Goal: Navigation & Orientation: Find specific page/section

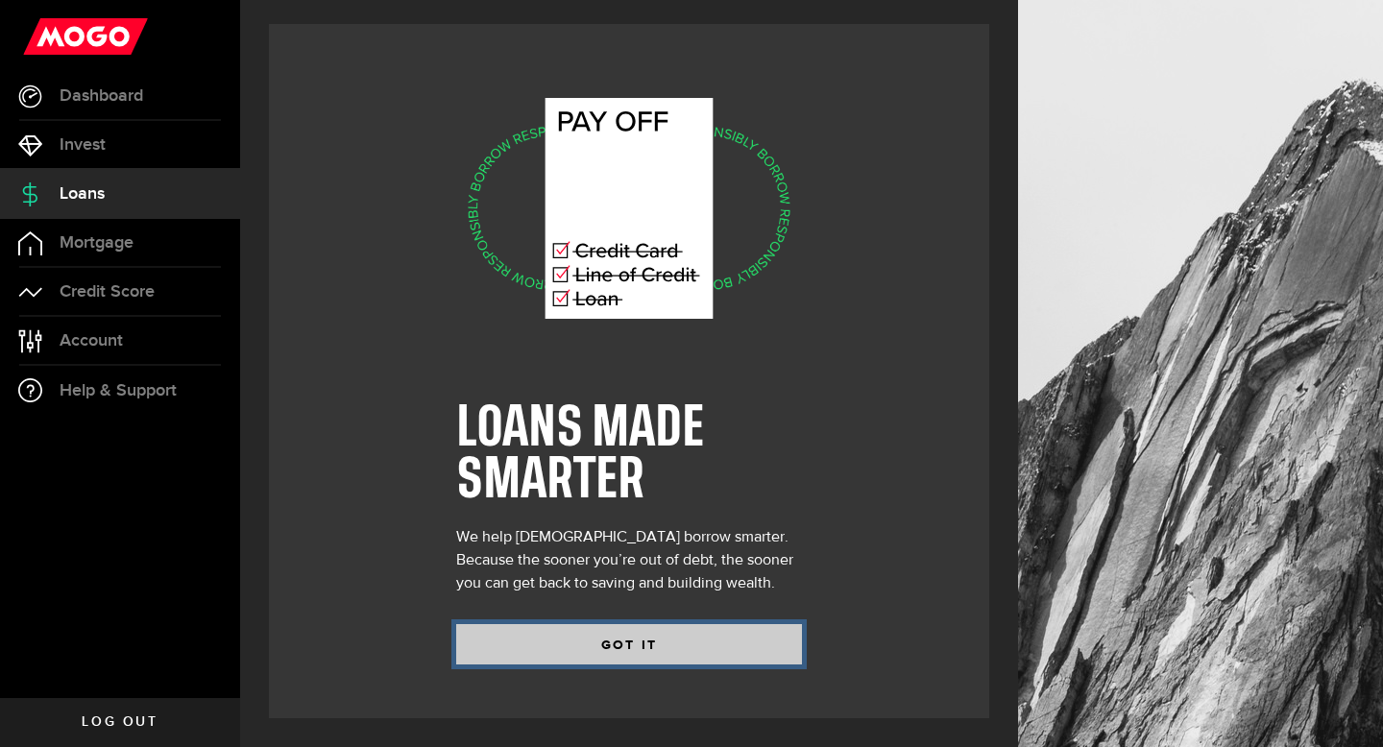
click at [616, 633] on button "GOT IT" at bounding box center [629, 644] width 346 height 40
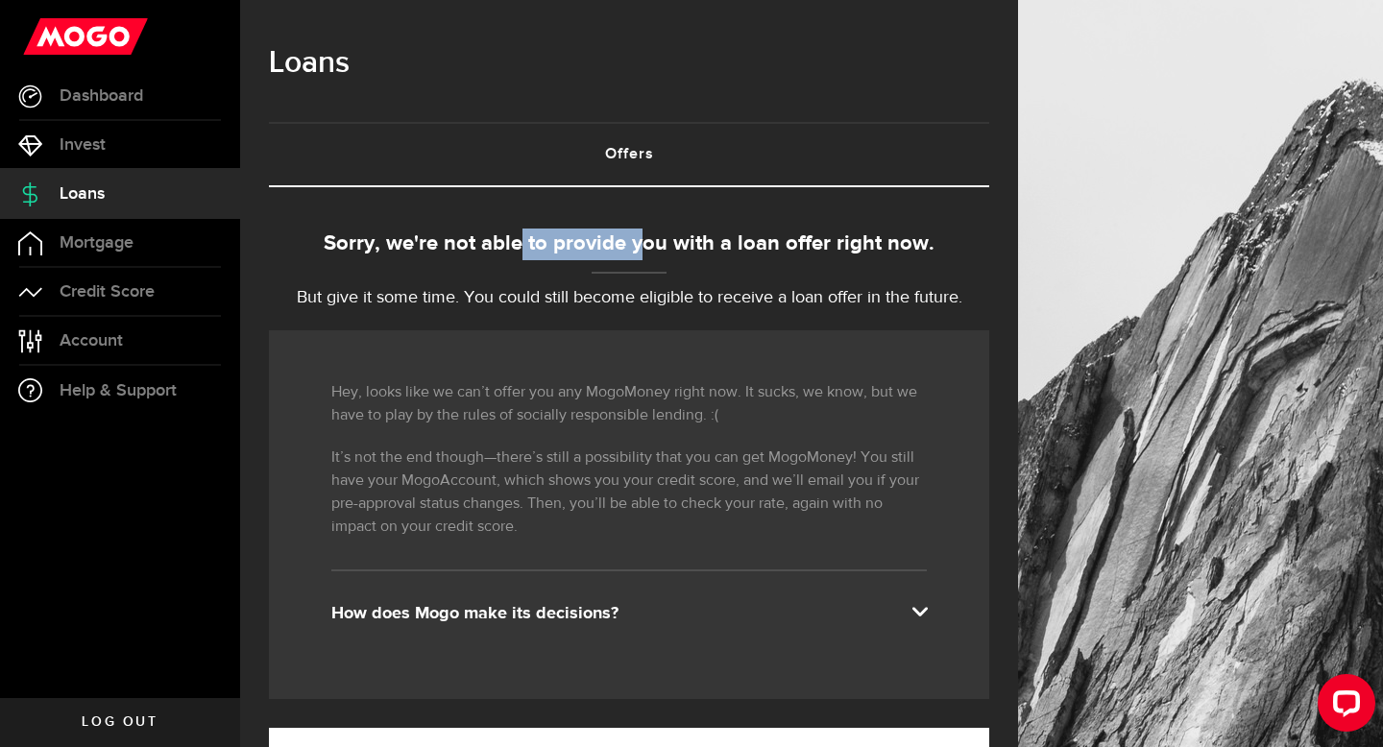
drag, startPoint x: 524, startPoint y: 243, endPoint x: 642, endPoint y: 241, distance: 118.2
click at [643, 242] on div "Sorry, we're not able to provide you with a loan offer right now." at bounding box center [629, 245] width 721 height 32
drag, startPoint x: 680, startPoint y: 243, endPoint x: 787, endPoint y: 240, distance: 106.7
click at [787, 240] on div "Sorry, we're not able to provide you with a loan offer right now." at bounding box center [629, 245] width 721 height 32
click at [411, 295] on p "But give it some time. You could still become eligible to receive a loan offer …" at bounding box center [629, 298] width 721 height 26
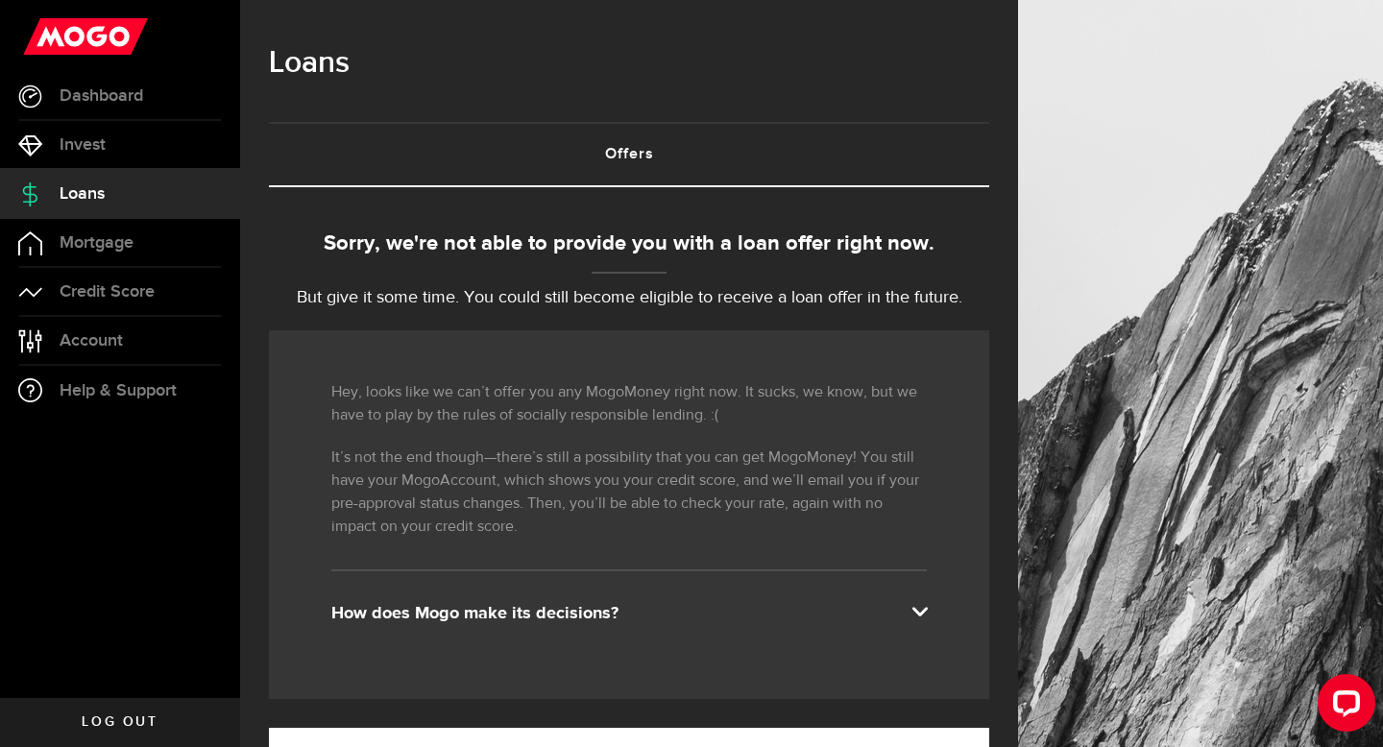
click at [778, 531] on p "It’s not the end though—there’s still a possibility that you can get MogoMoney!…" at bounding box center [629, 493] width 596 height 92
drag, startPoint x: 585, startPoint y: 399, endPoint x: 715, endPoint y: 396, distance: 129.7
click at [715, 396] on p "Hey, looks like we can’t offer you any MogoMoney right now. It sucks, we know, …" at bounding box center [629, 404] width 596 height 46
click at [838, 404] on p "Hey, looks like we can’t offer you any MogoMoney right now. It sucks, we know, …" at bounding box center [629, 404] width 596 height 46
click at [162, 284] on link "Credit Score" at bounding box center [120, 292] width 240 height 48
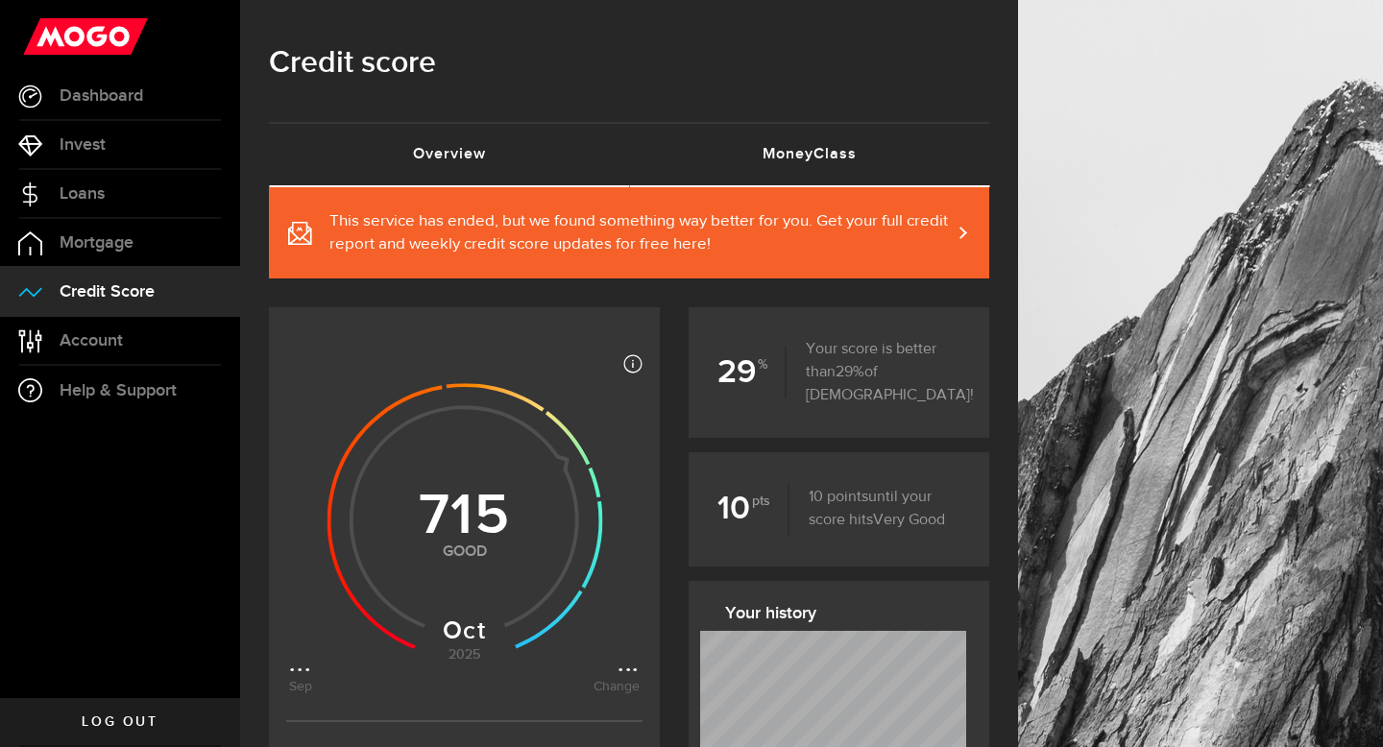
click at [736, 165] on link "MoneyClass (requires attention)" at bounding box center [809, 154] width 360 height 61
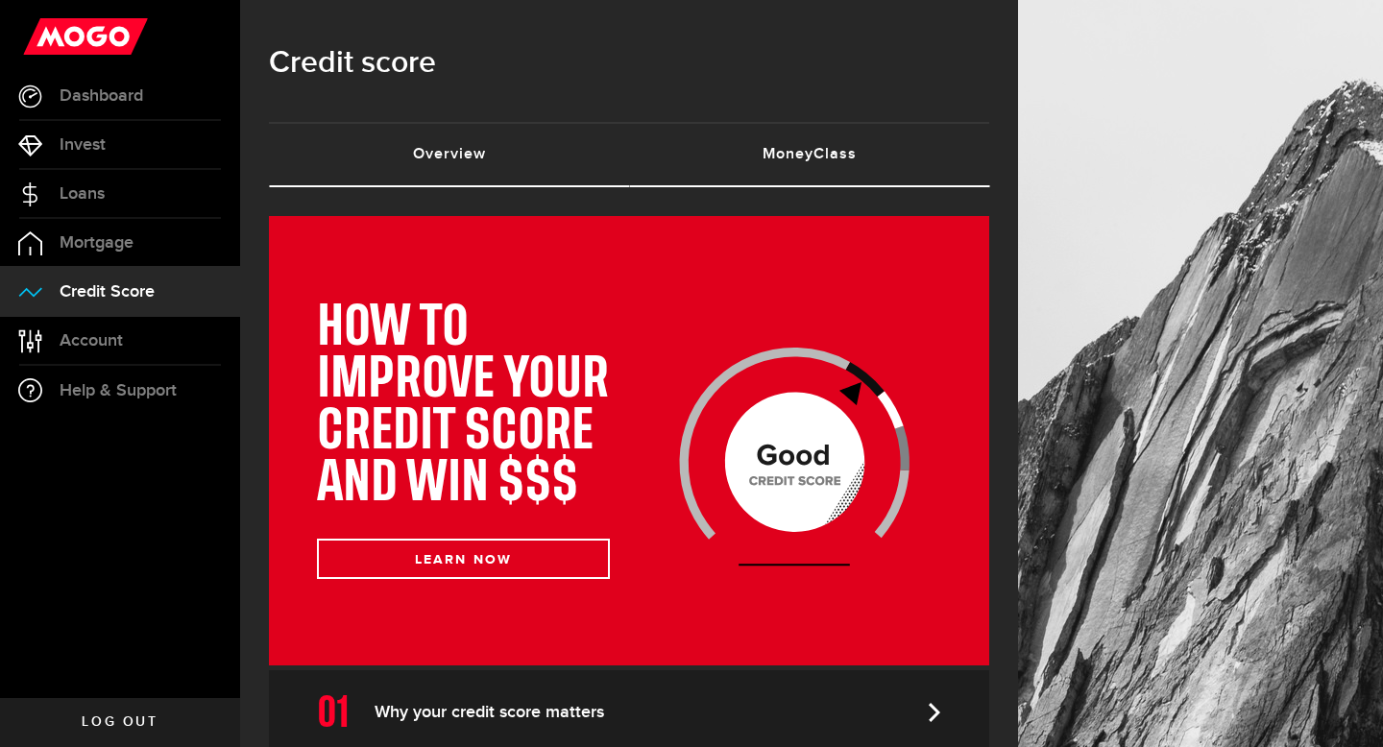
click at [506, 165] on link "Overview (requires attention)" at bounding box center [449, 154] width 360 height 61
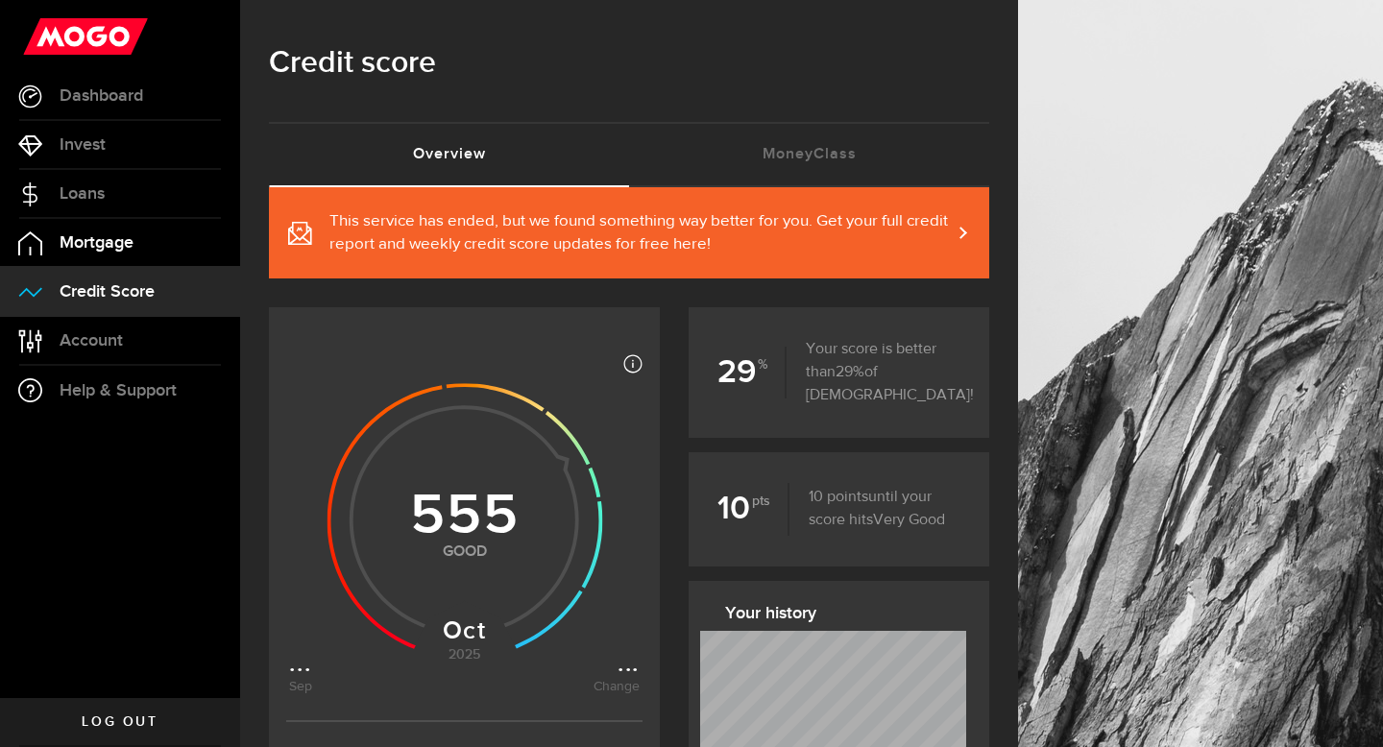
click at [173, 241] on link "Mortgage" at bounding box center [120, 243] width 240 height 48
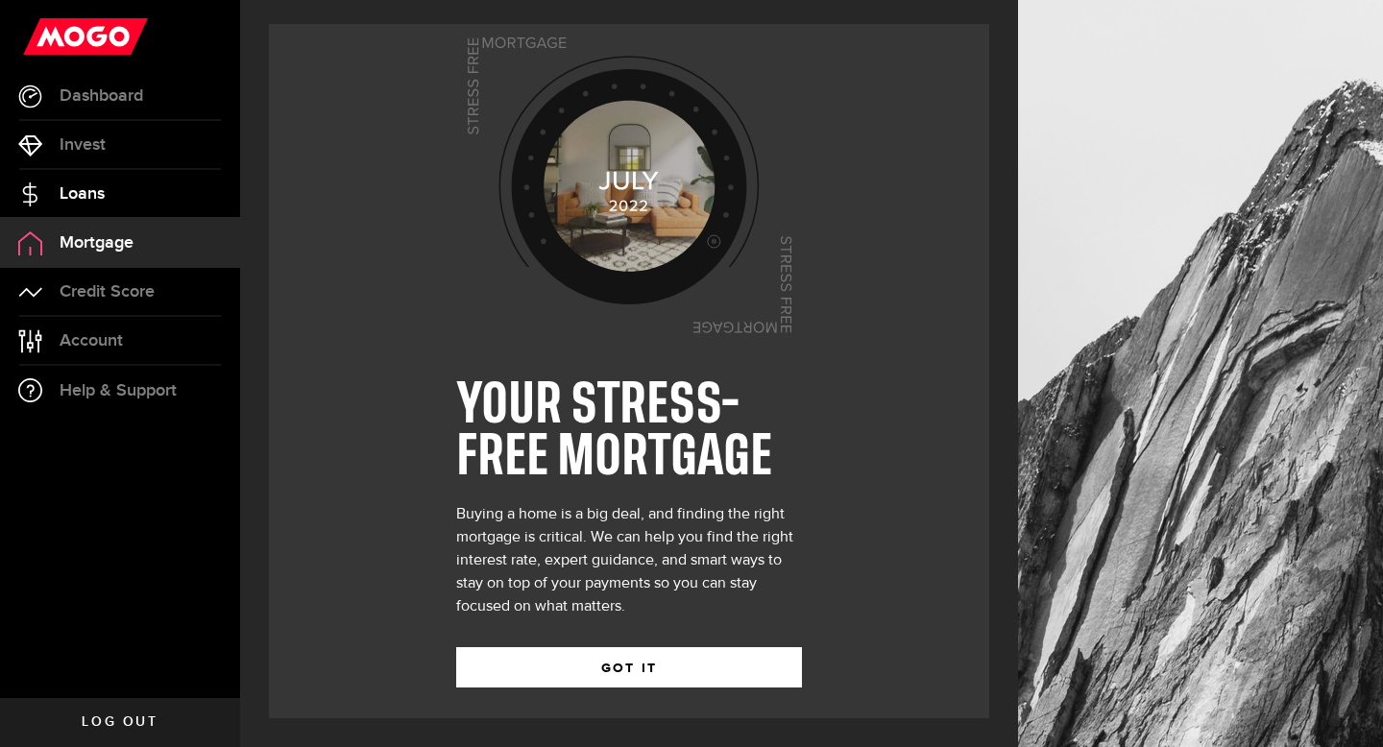
click at [148, 206] on link "Loans" at bounding box center [120, 194] width 240 height 48
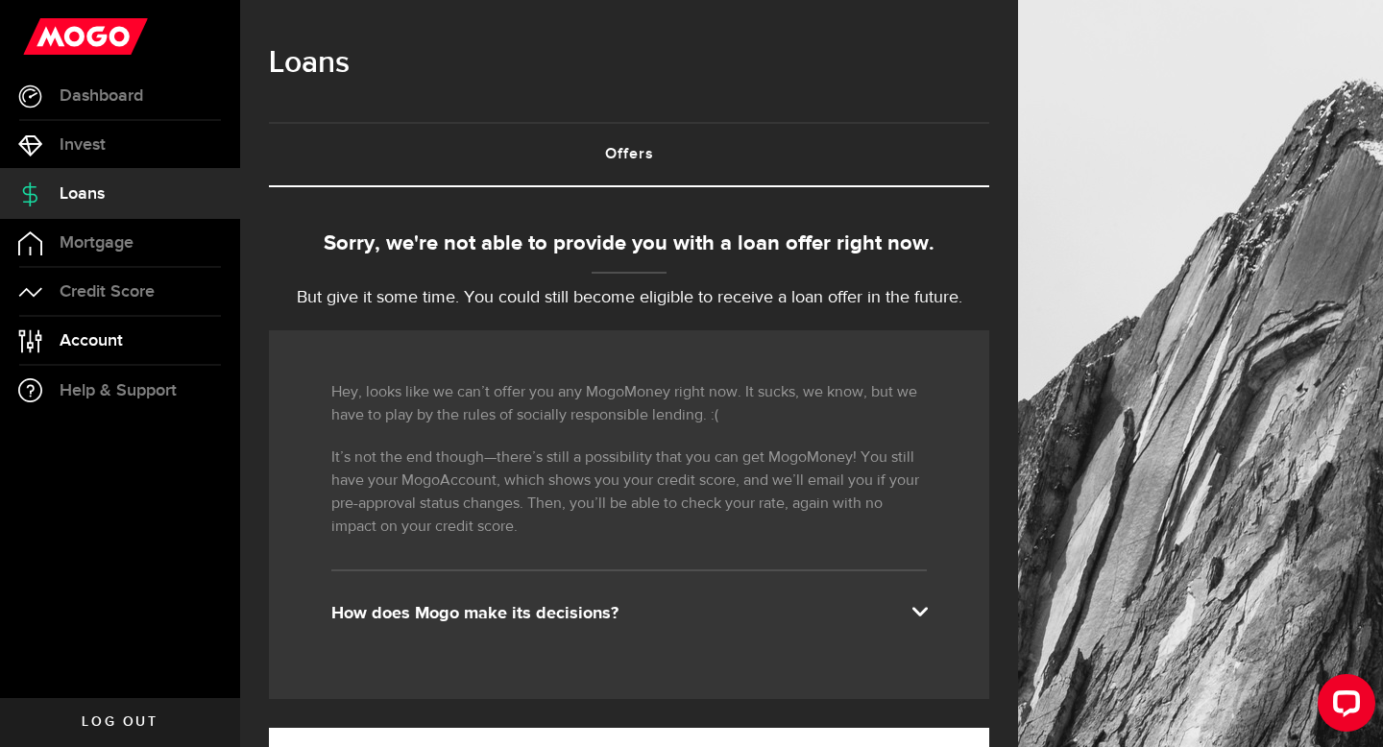
click at [143, 353] on link "Account Compte" at bounding box center [120, 341] width 240 height 48
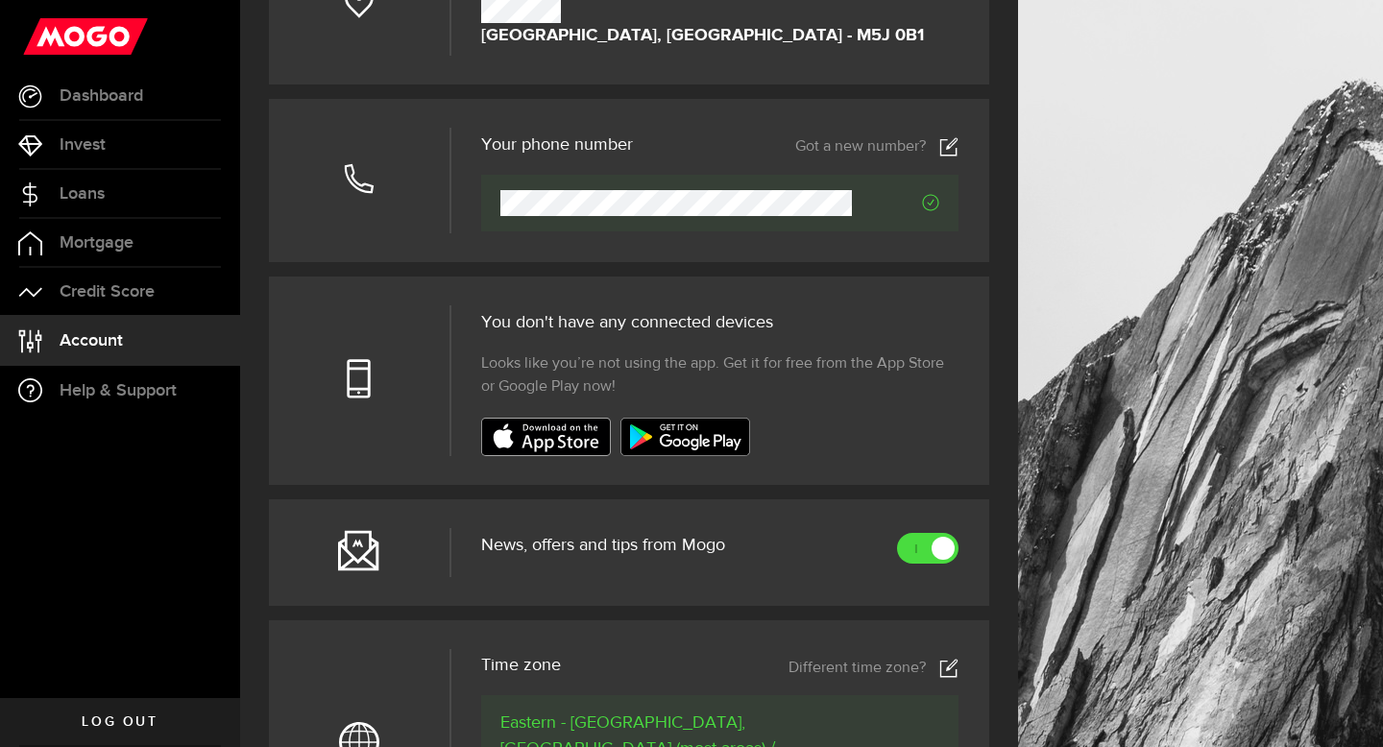
scroll to position [228, 0]
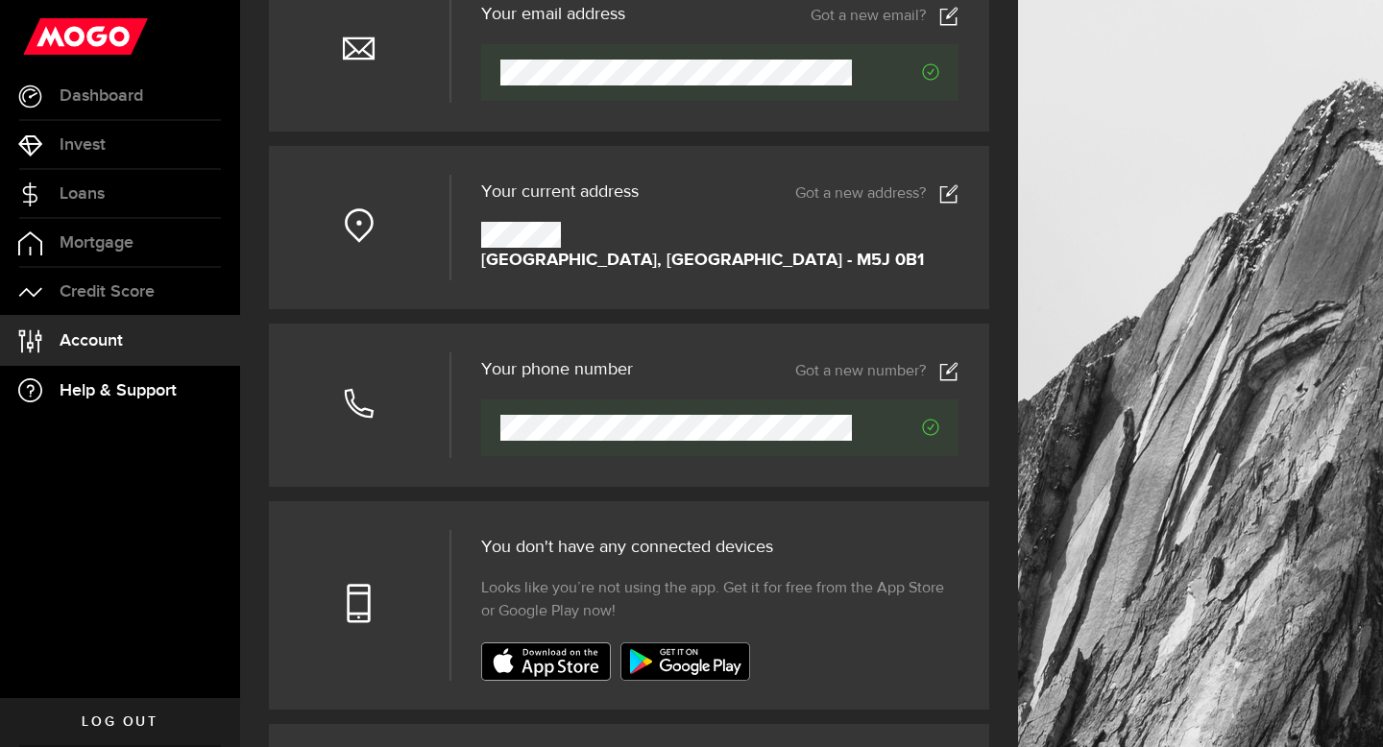
click at [132, 379] on link "Help & Support" at bounding box center [120, 390] width 240 height 49
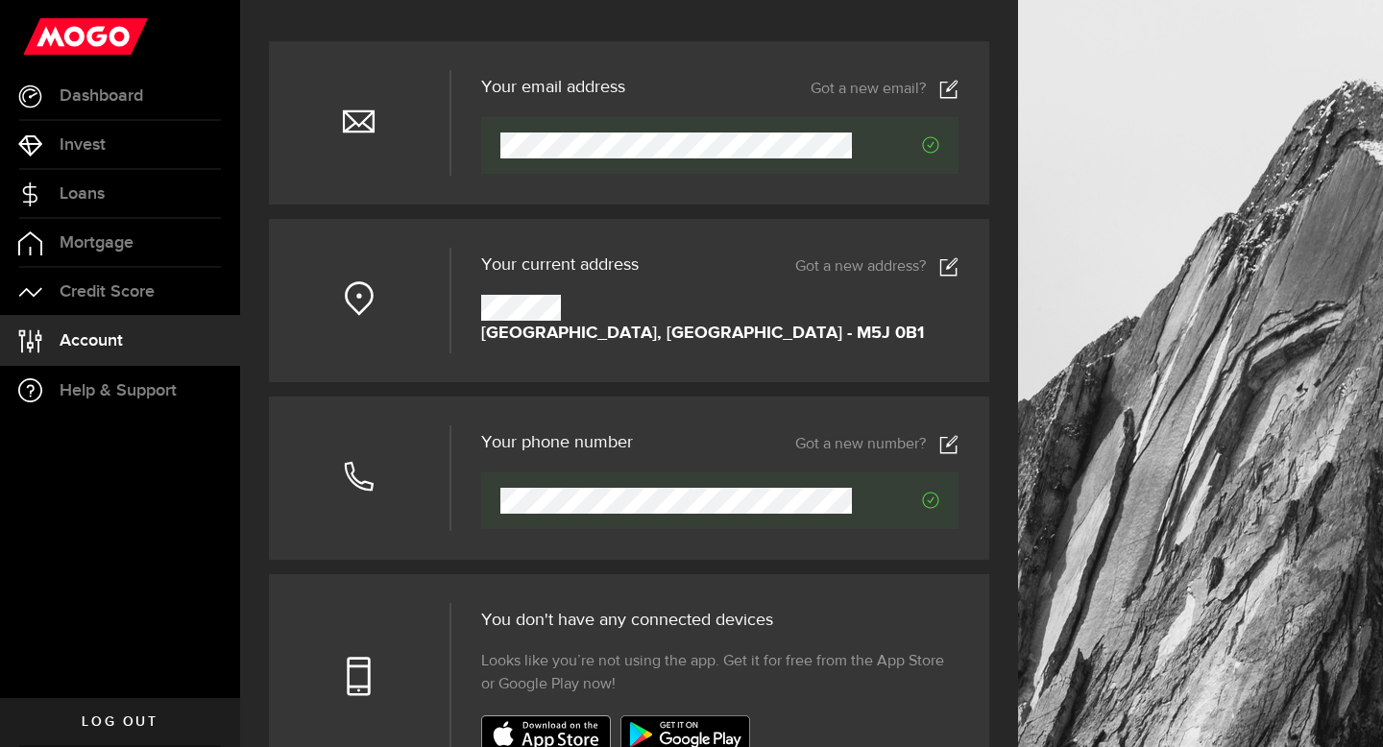
scroll to position [0, 0]
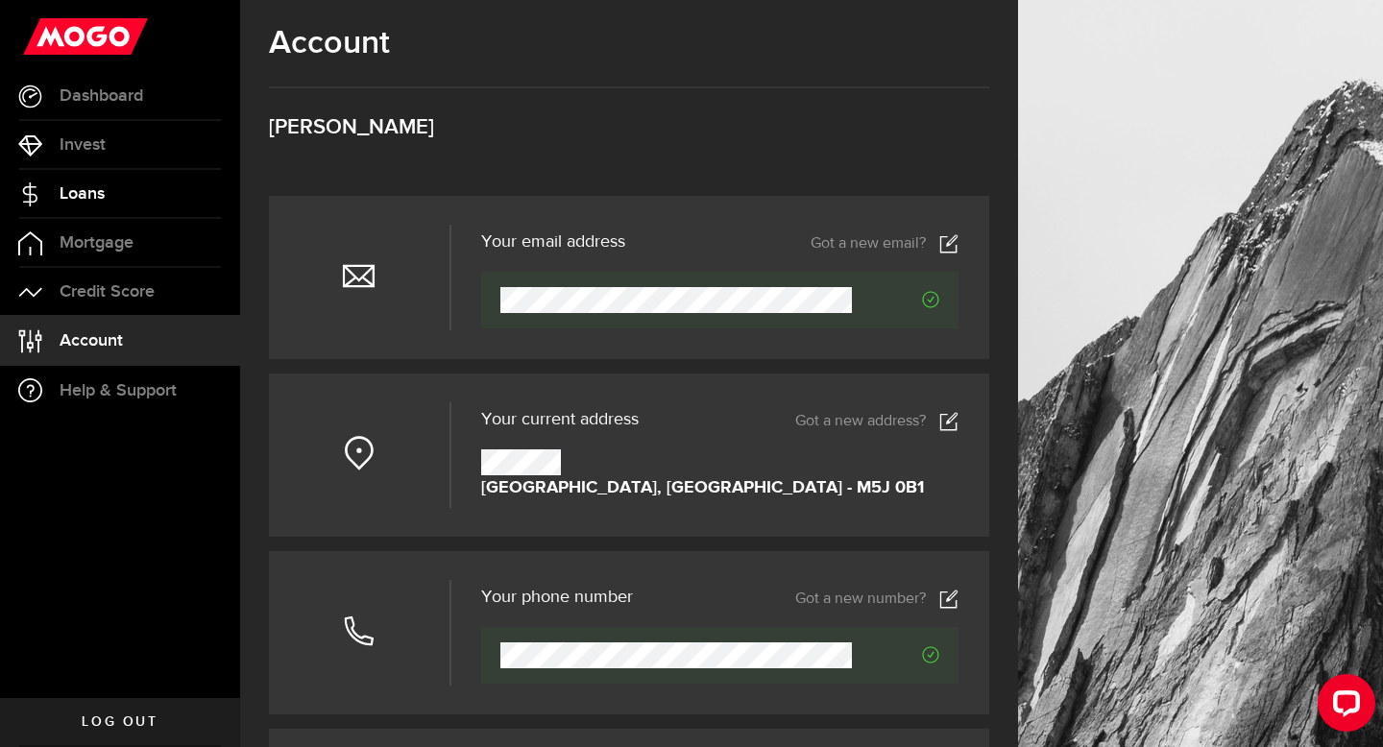
click at [119, 208] on link "Loans" at bounding box center [120, 194] width 240 height 48
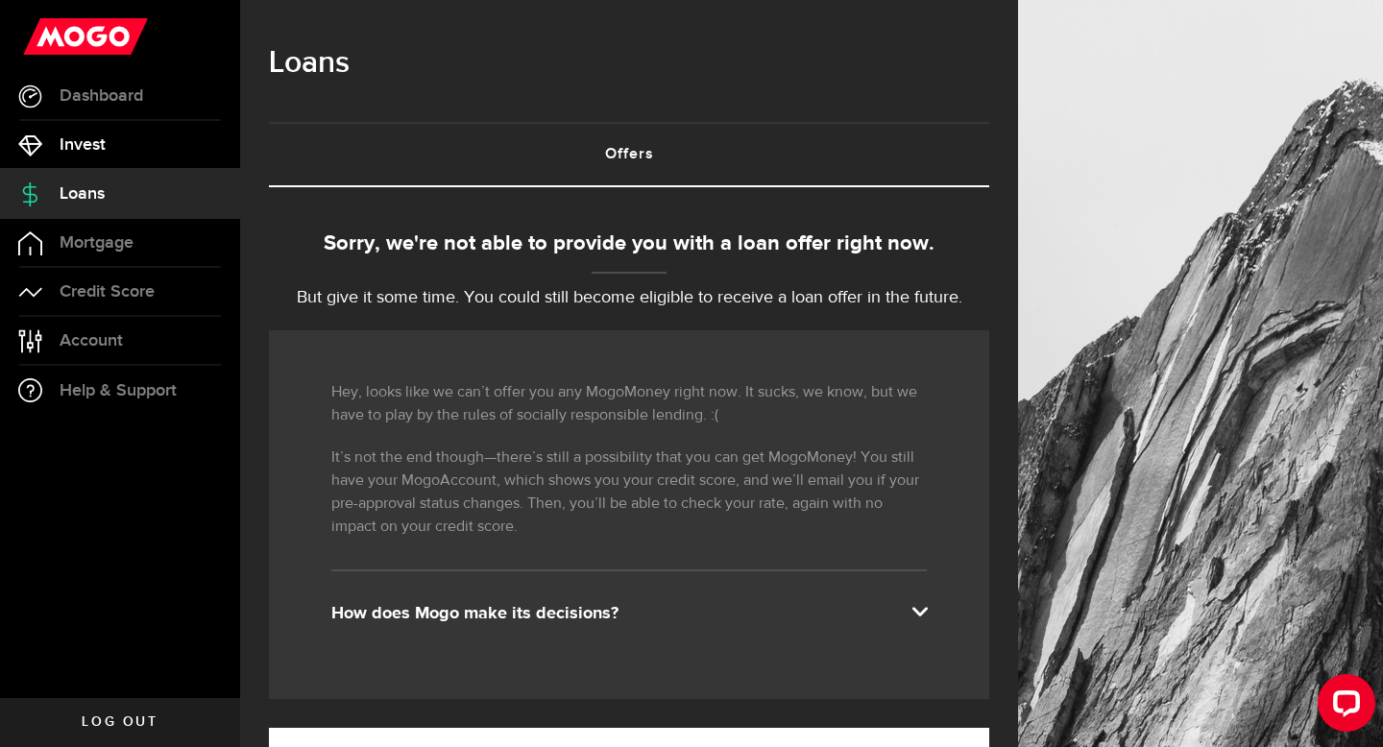
click at [121, 133] on link "Invest" at bounding box center [120, 145] width 240 height 48
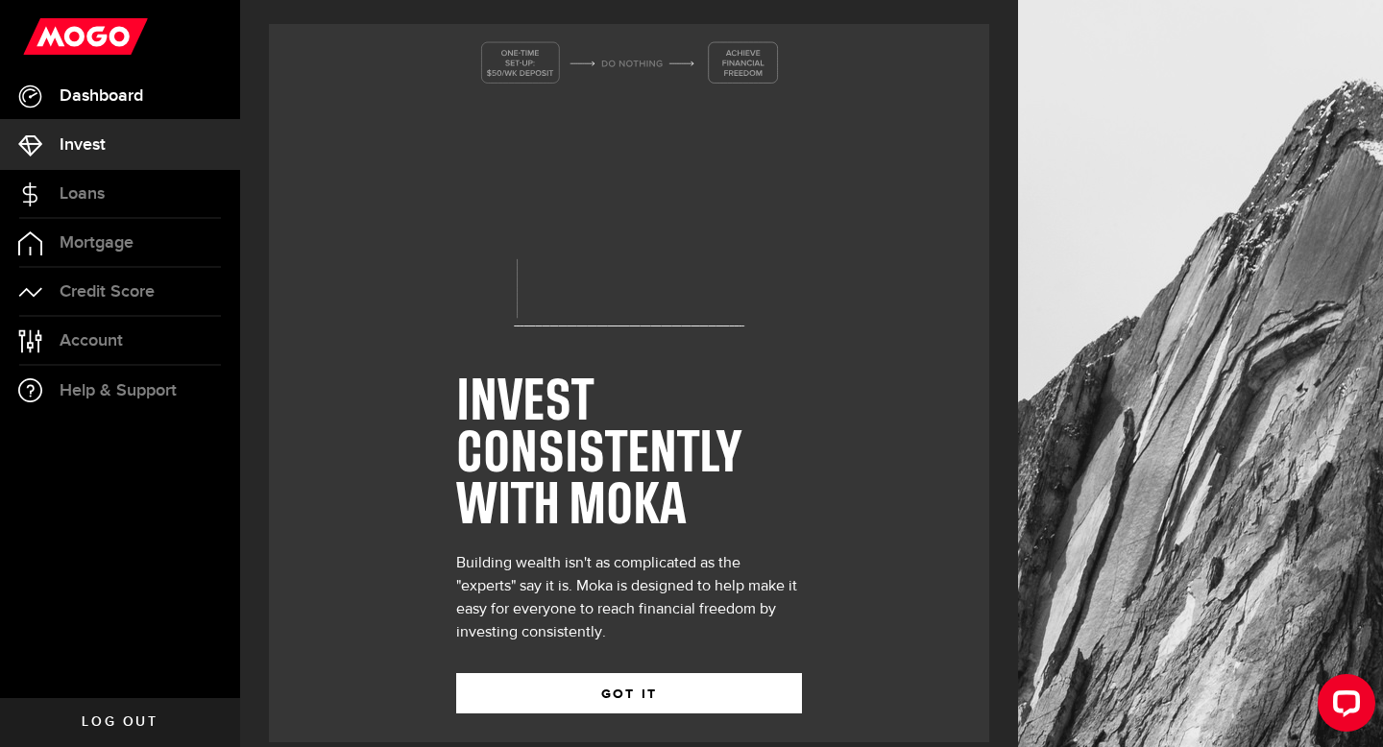
click at [139, 103] on span "Dashboard" at bounding box center [102, 95] width 84 height 17
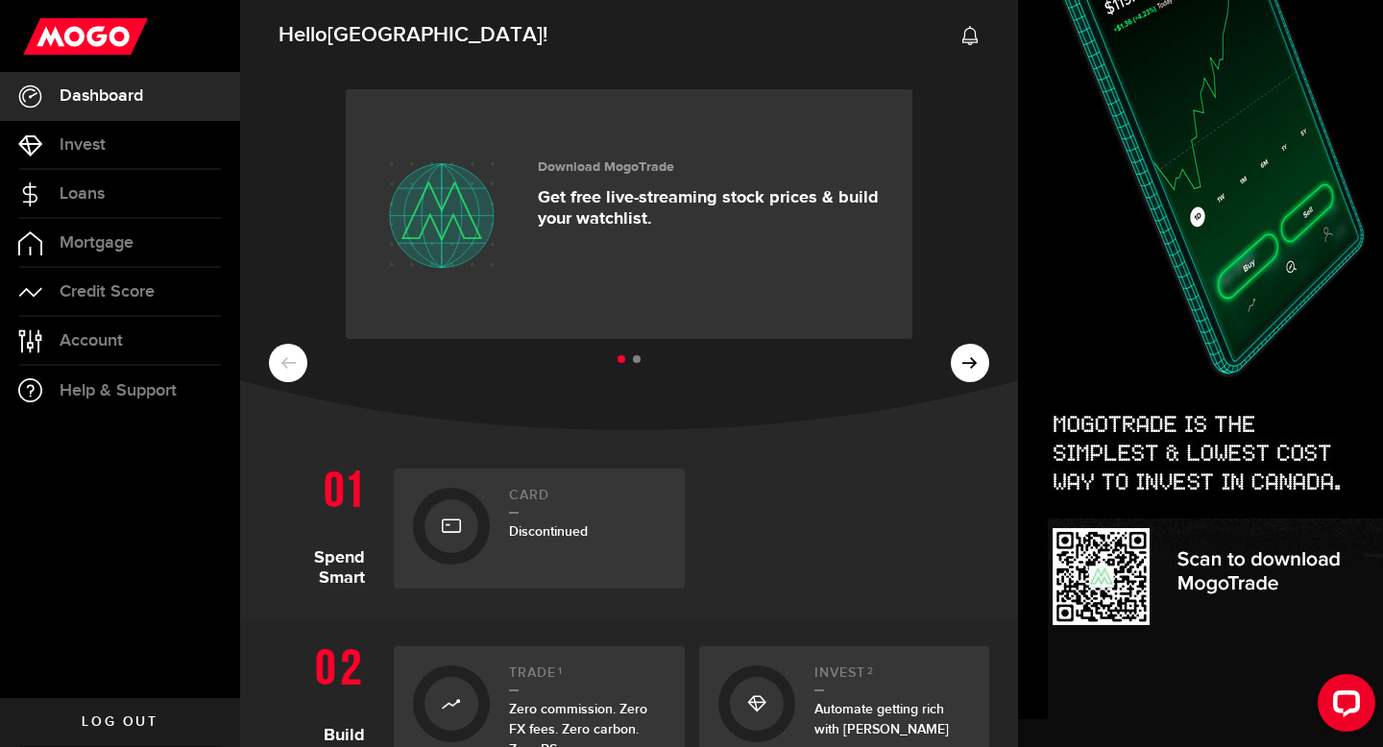
click at [961, 364] on ul at bounding box center [629, 360] width 721 height 25
click at [974, 366] on ul at bounding box center [629, 360] width 721 height 25
click at [968, 364] on ul at bounding box center [629, 360] width 721 height 25
